Goal: Task Accomplishment & Management: Manage account settings

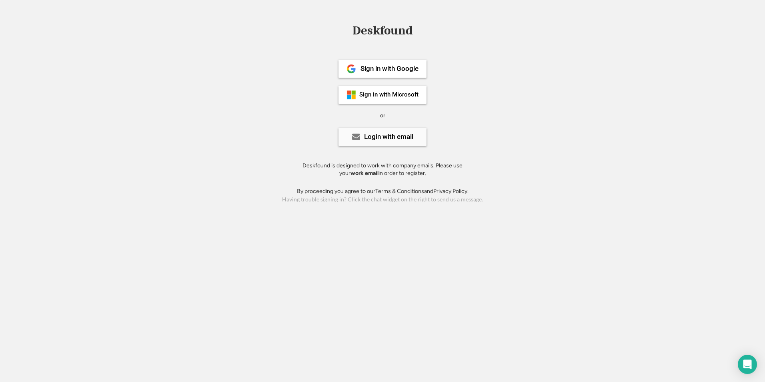
click at [381, 134] on div "Login with email" at bounding box center [388, 136] width 49 height 7
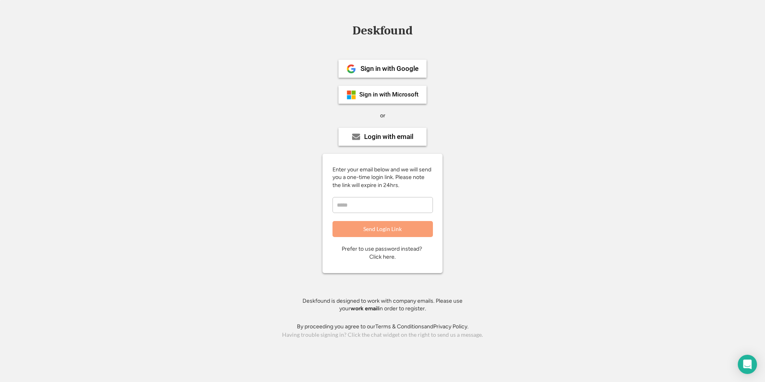
click at [375, 207] on input "email" at bounding box center [382, 205] width 100 height 16
type input "**********"
click at [374, 228] on button "Send Login Link" at bounding box center [382, 229] width 100 height 16
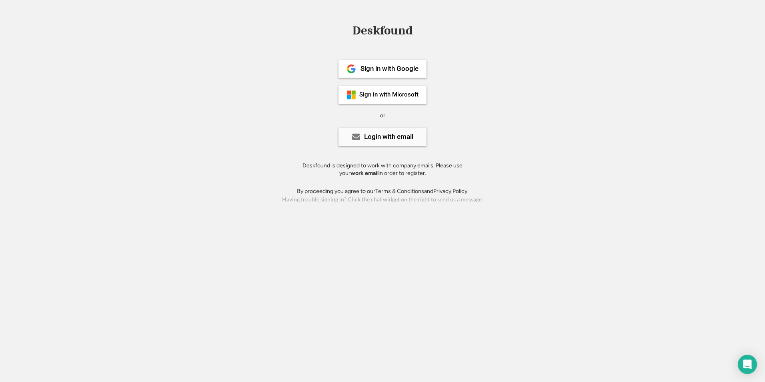
click at [389, 139] on div "Login with email" at bounding box center [388, 136] width 49 height 7
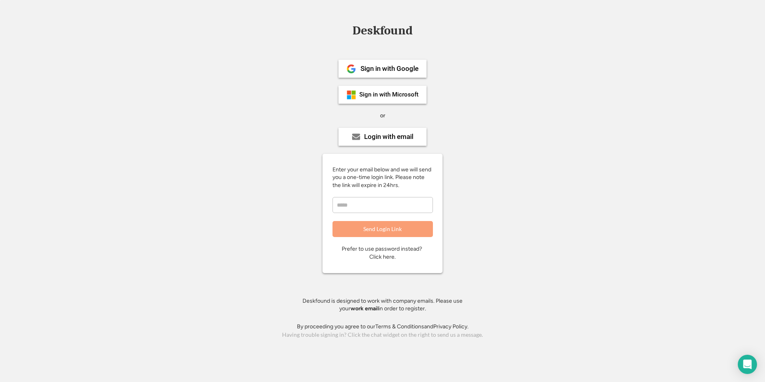
click at [384, 254] on div "Prefer to use password instead? Click here." at bounding box center [383, 253] width 82 height 16
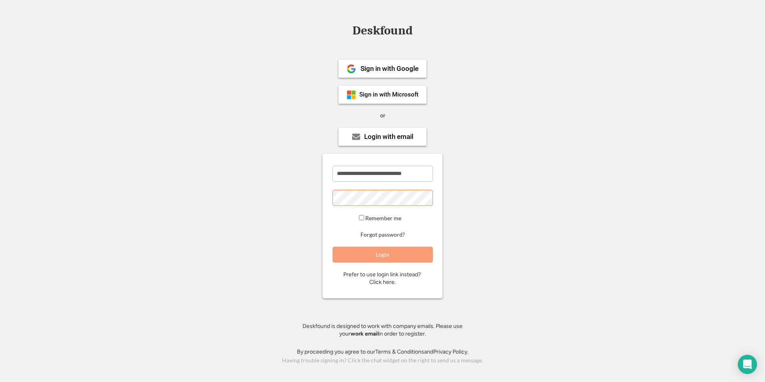
click at [390, 252] on button "Login" at bounding box center [382, 254] width 100 height 16
